Goal: Find specific page/section: Find specific page/section

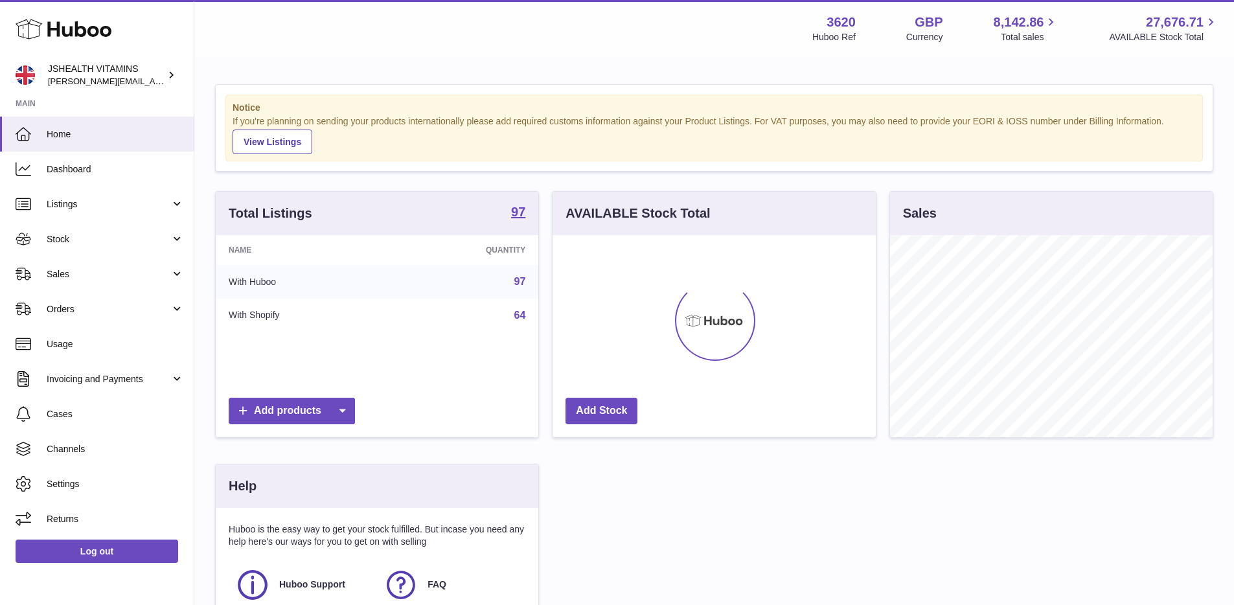
scroll to position [202, 323]
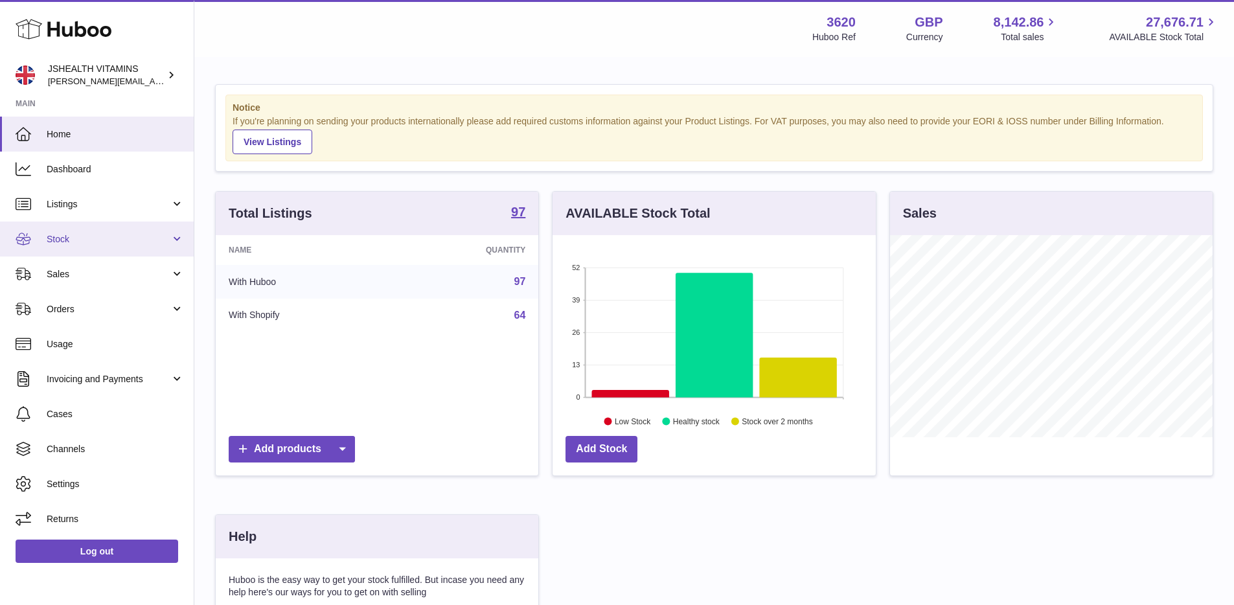
click at [71, 230] on link "Stock" at bounding box center [97, 239] width 194 height 35
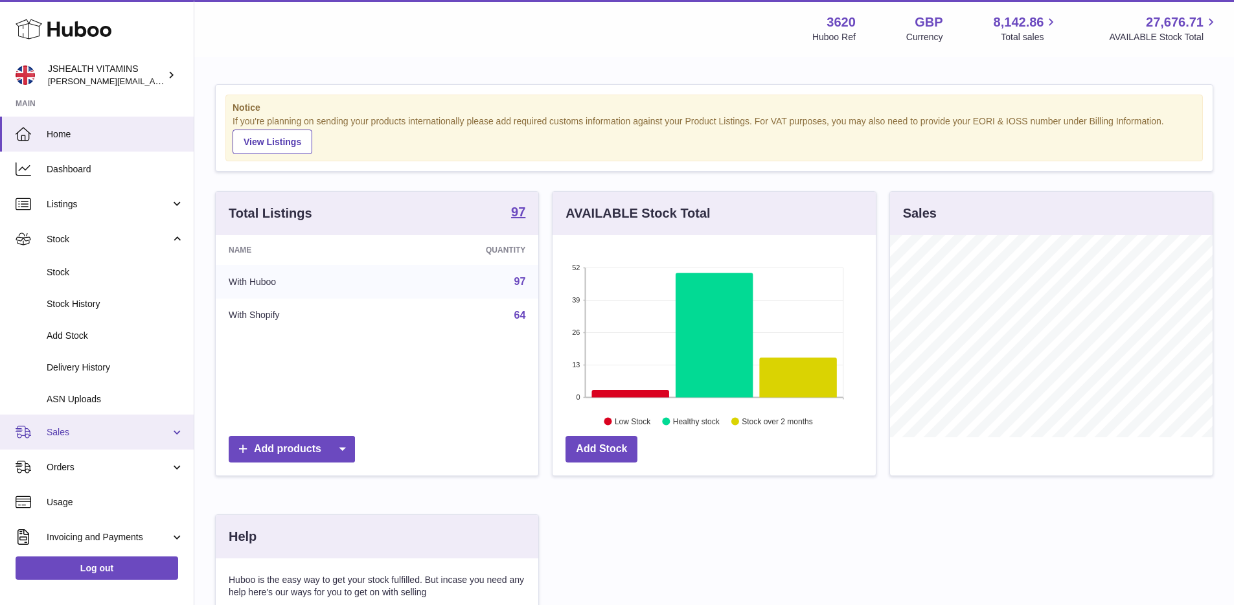
click at [72, 438] on span "Sales" at bounding box center [109, 432] width 124 height 12
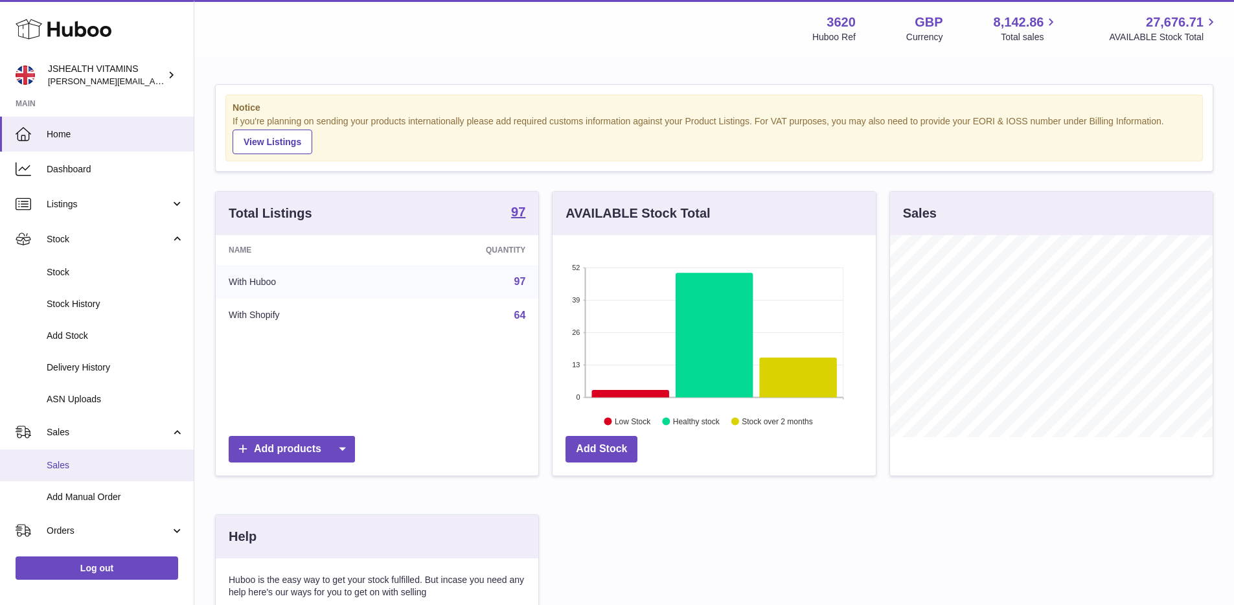
click at [78, 456] on link "Sales" at bounding box center [97, 466] width 194 height 32
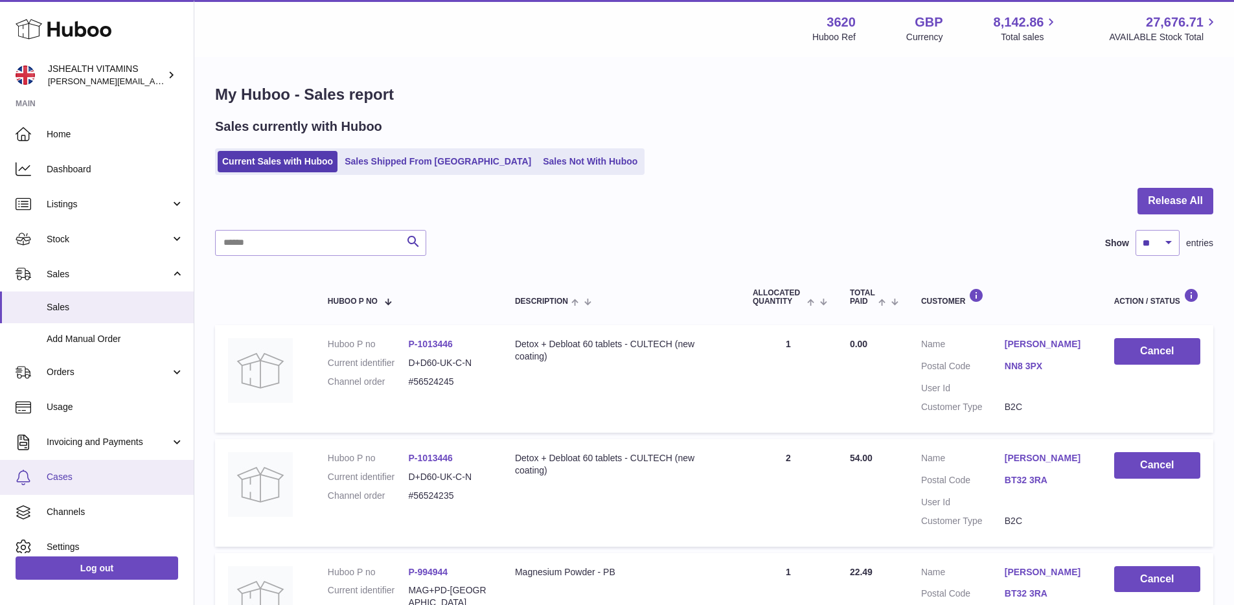
click at [93, 486] on link "Cases" at bounding box center [97, 477] width 194 height 35
